Goal: Transaction & Acquisition: Book appointment/travel/reservation

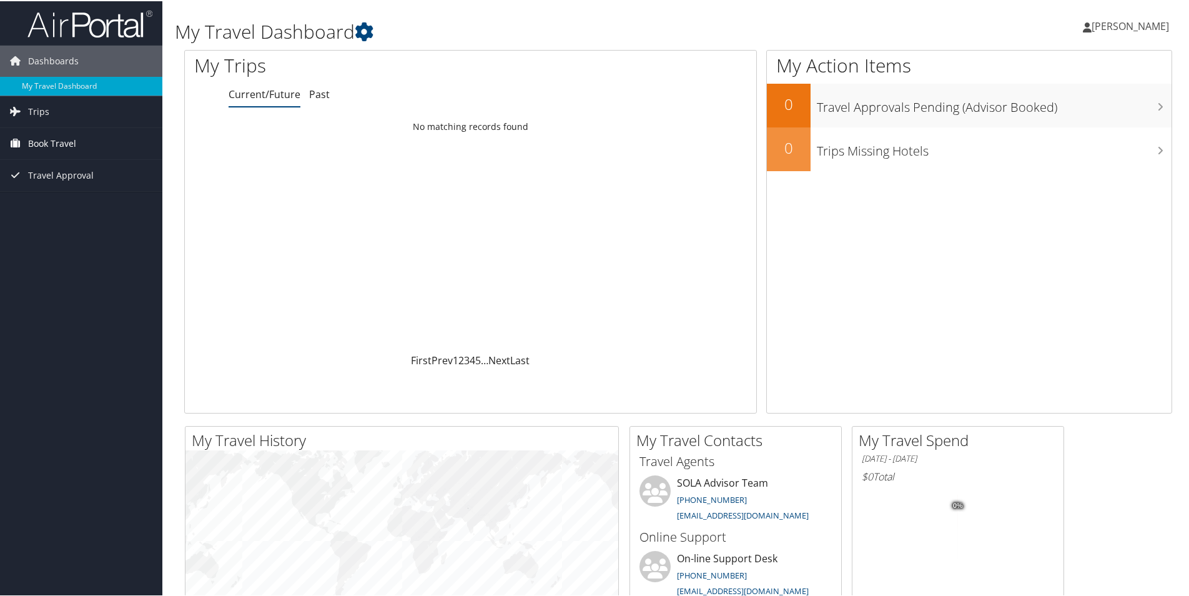
click at [72, 137] on span "Book Travel" at bounding box center [52, 142] width 48 height 31
click at [79, 190] on link "Book/Manage Online Trips" at bounding box center [81, 186] width 162 height 19
